Goal: Navigation & Orientation: Find specific page/section

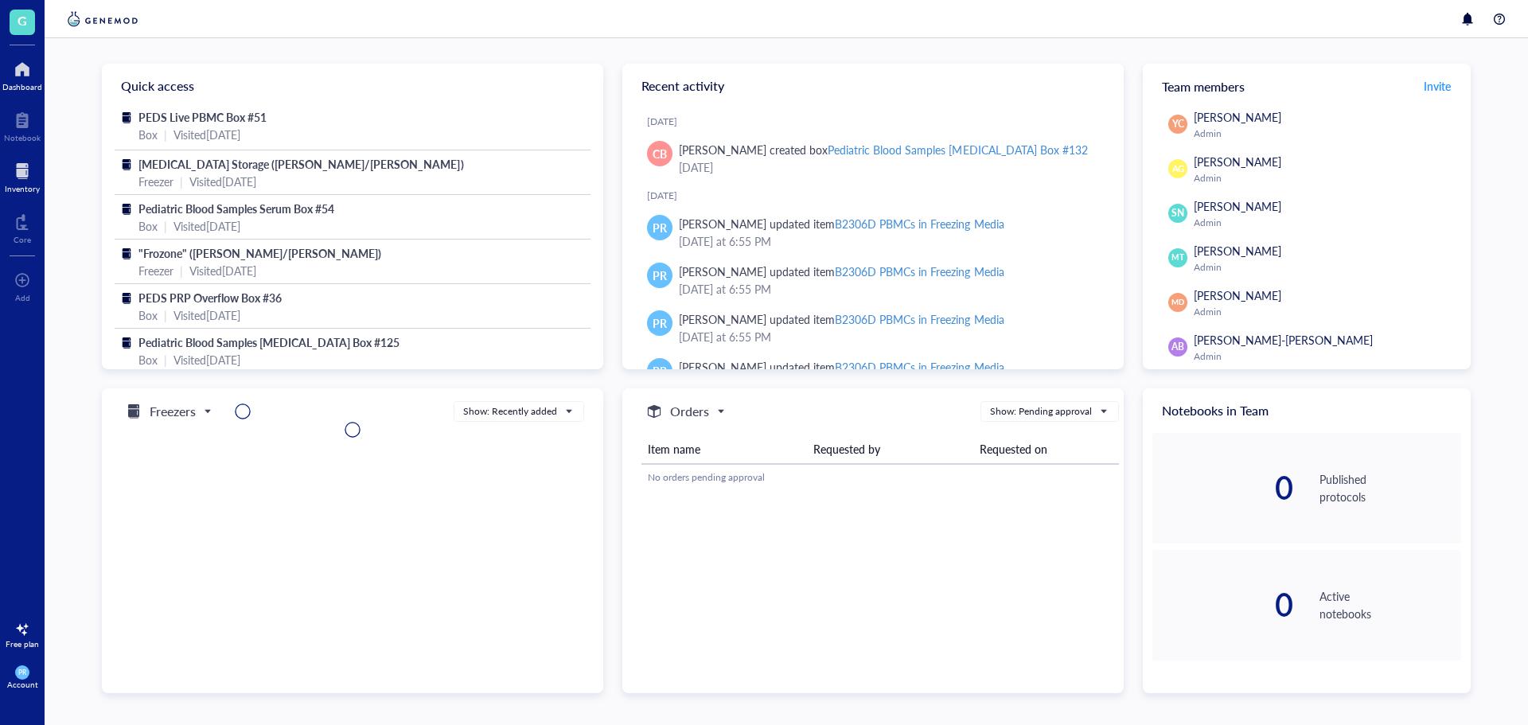
click at [33, 185] on div "Inventory" at bounding box center [22, 189] width 35 height 10
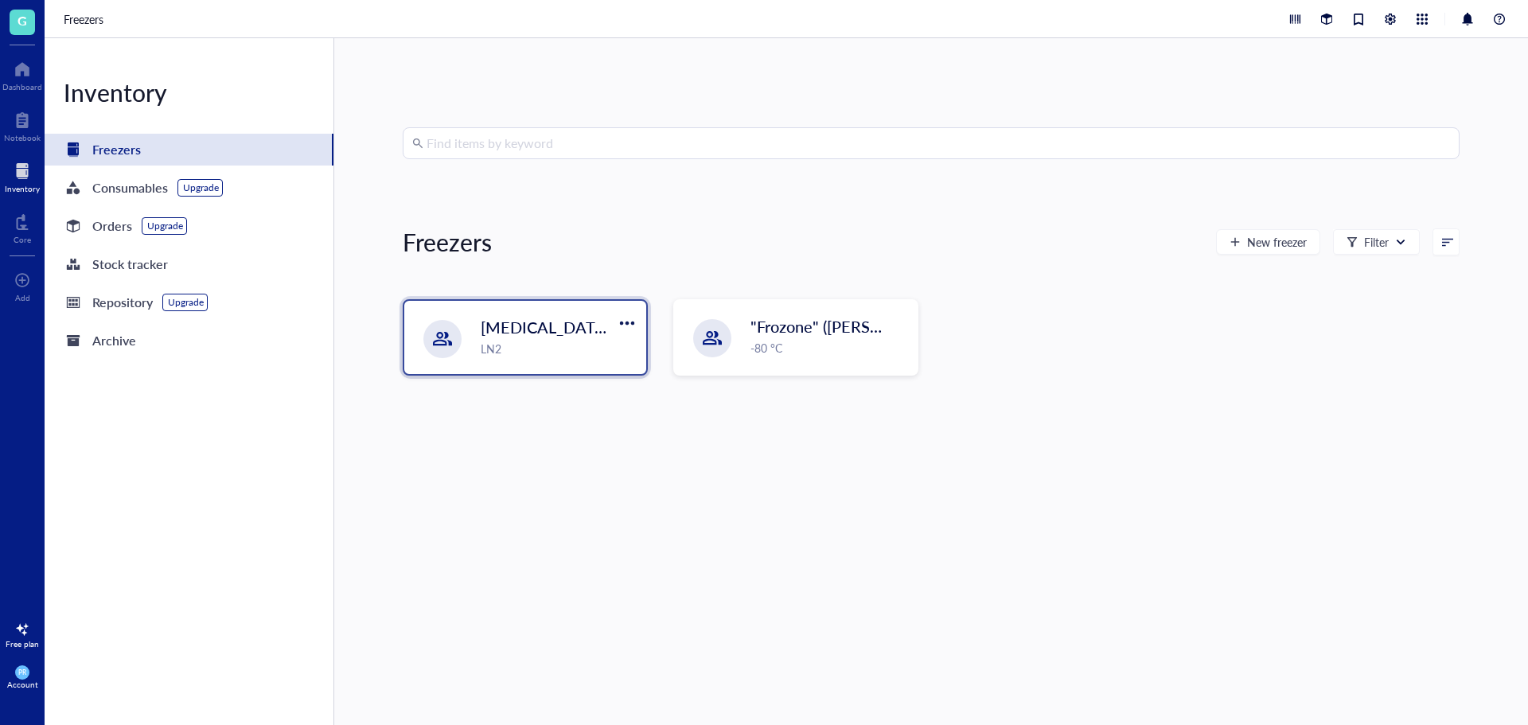
click at [539, 357] on div "LN2" at bounding box center [559, 349] width 156 height 18
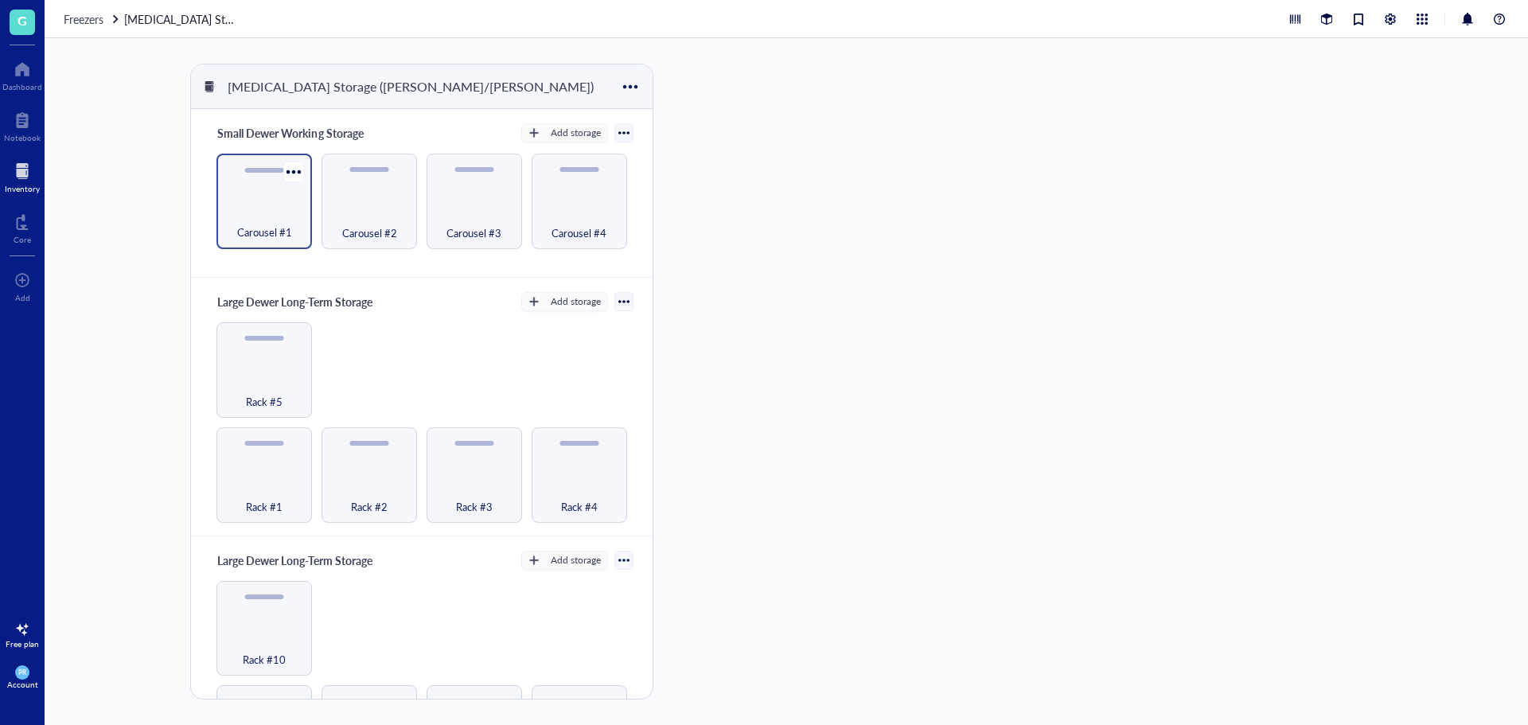
click at [221, 204] on div "Carousel #1" at bounding box center [264, 202] width 96 height 96
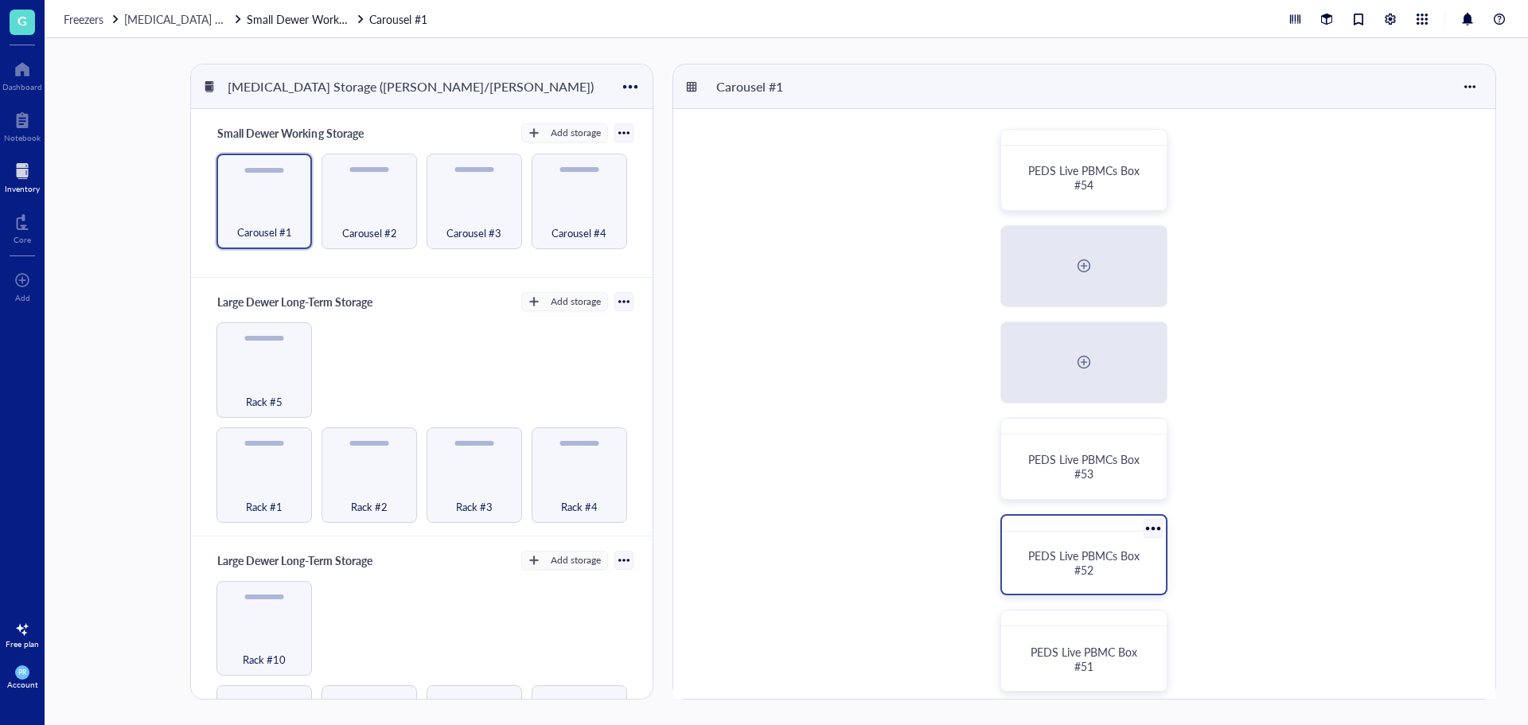
scroll to position [398, 0]
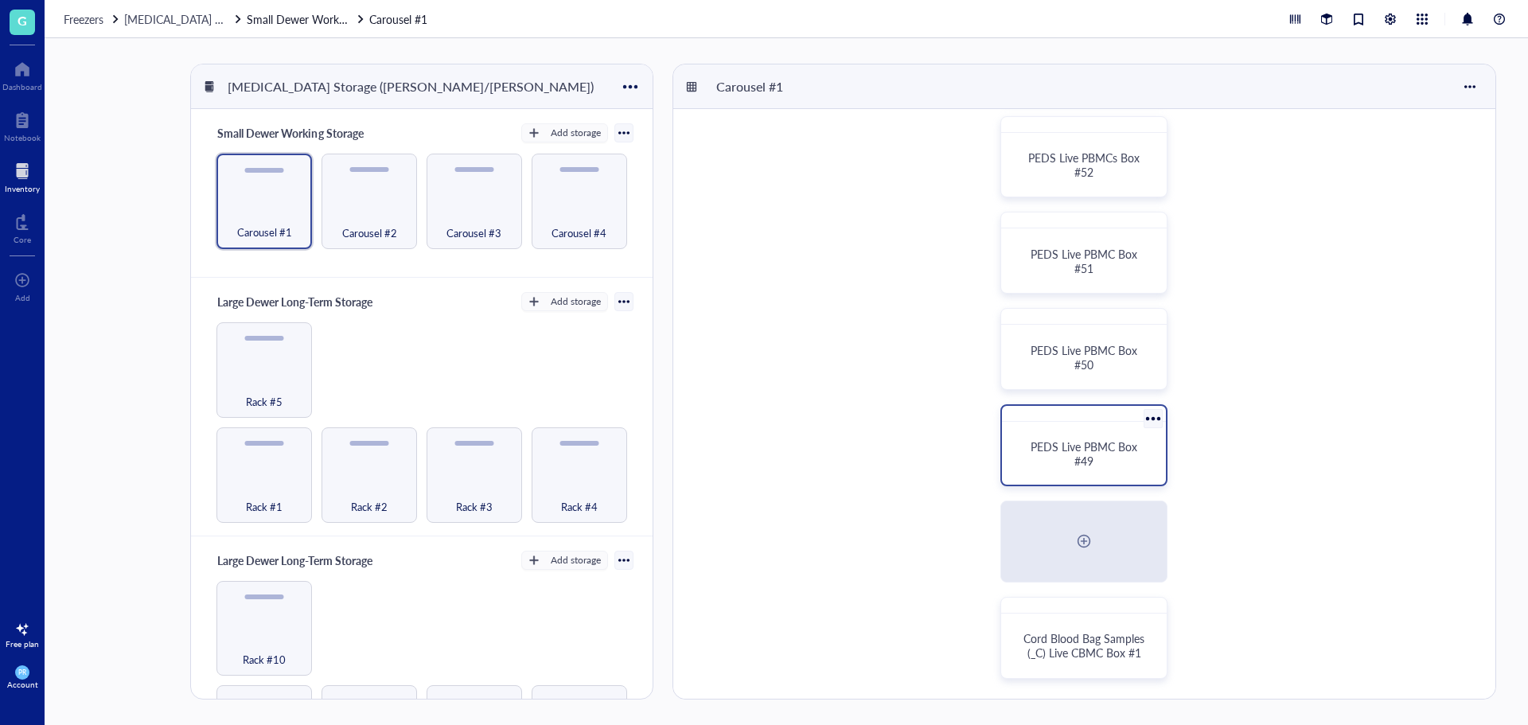
click at [1119, 465] on div "PEDS Live PBMC Box #49" at bounding box center [1084, 453] width 126 height 29
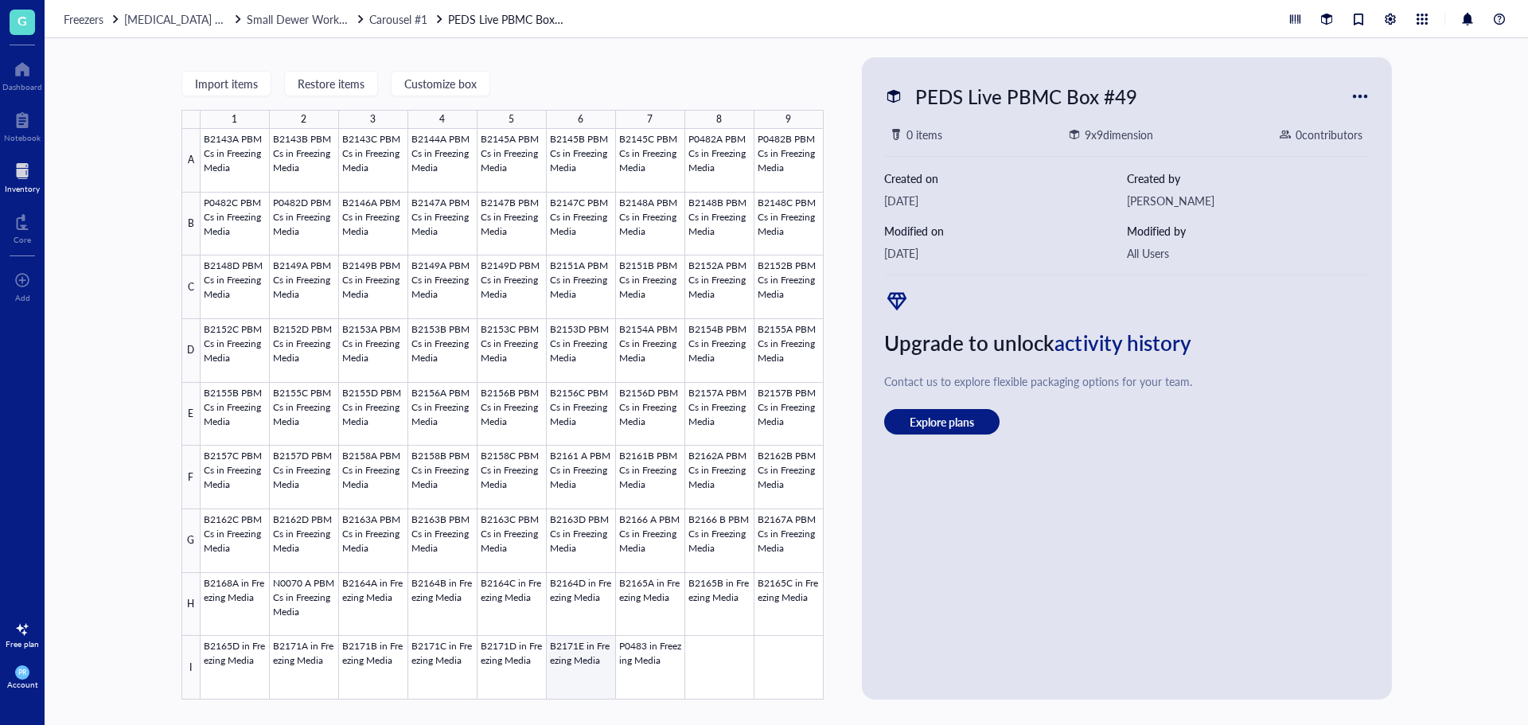
click at [563, 661] on div at bounding box center [512, 414] width 623 height 571
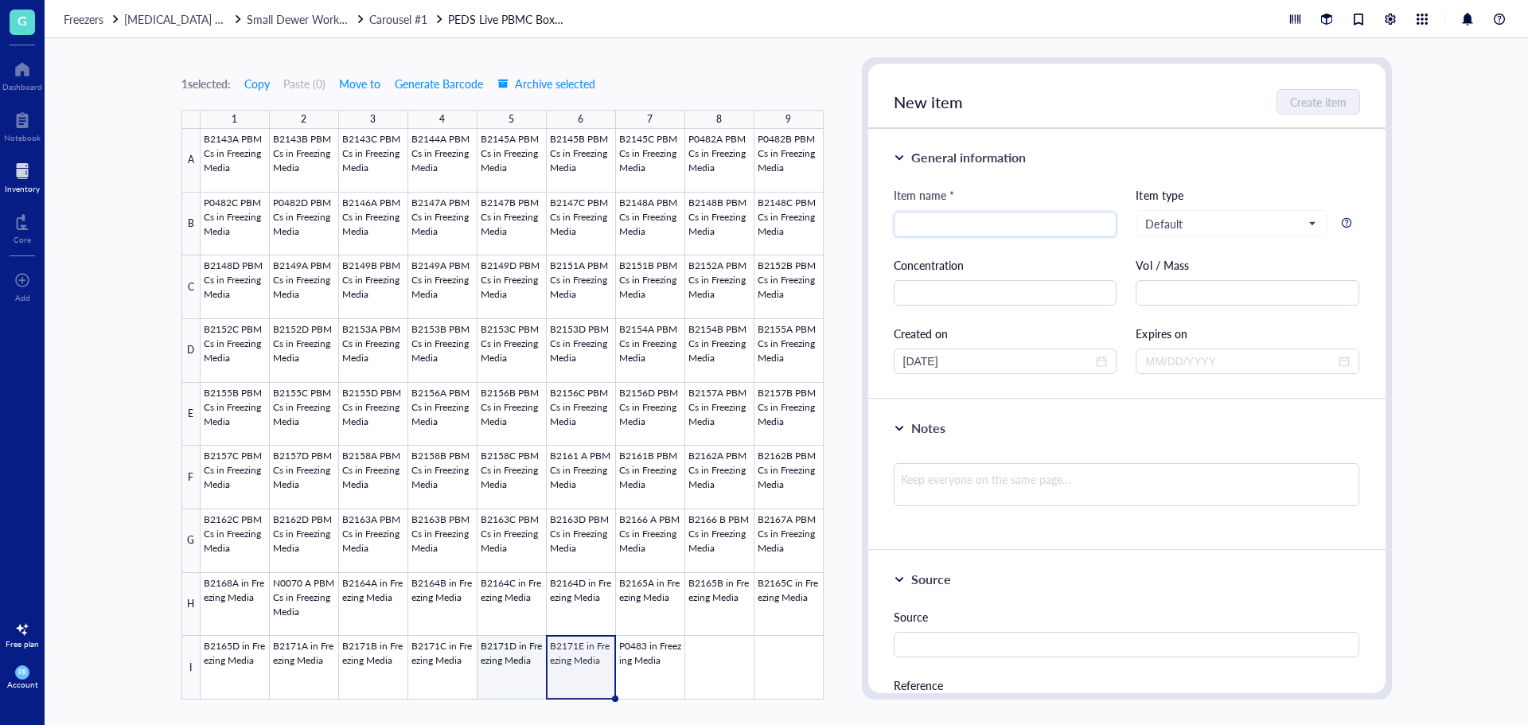
click at [511, 665] on div at bounding box center [512, 414] width 623 height 571
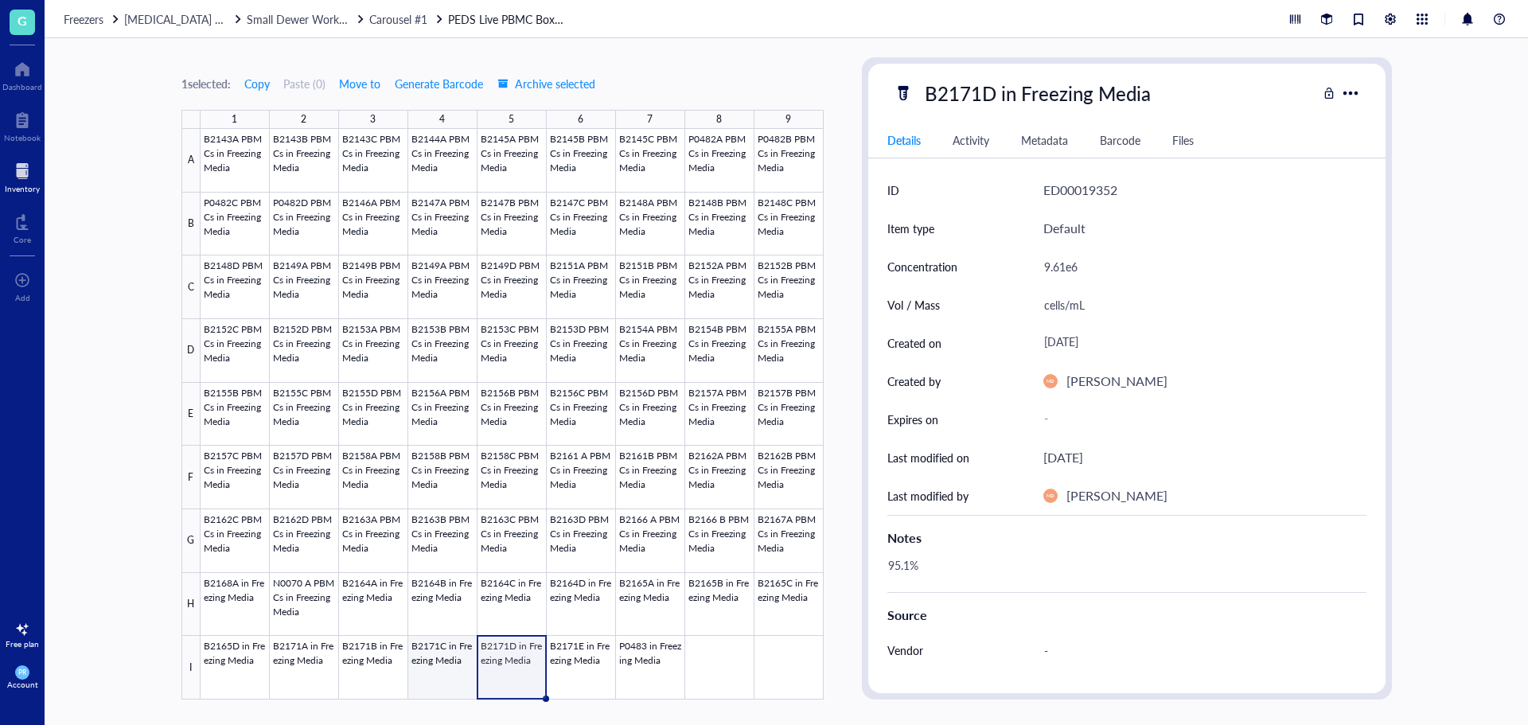
click at [453, 668] on div at bounding box center [512, 414] width 623 height 571
